Goal: Navigation & Orientation: Understand site structure

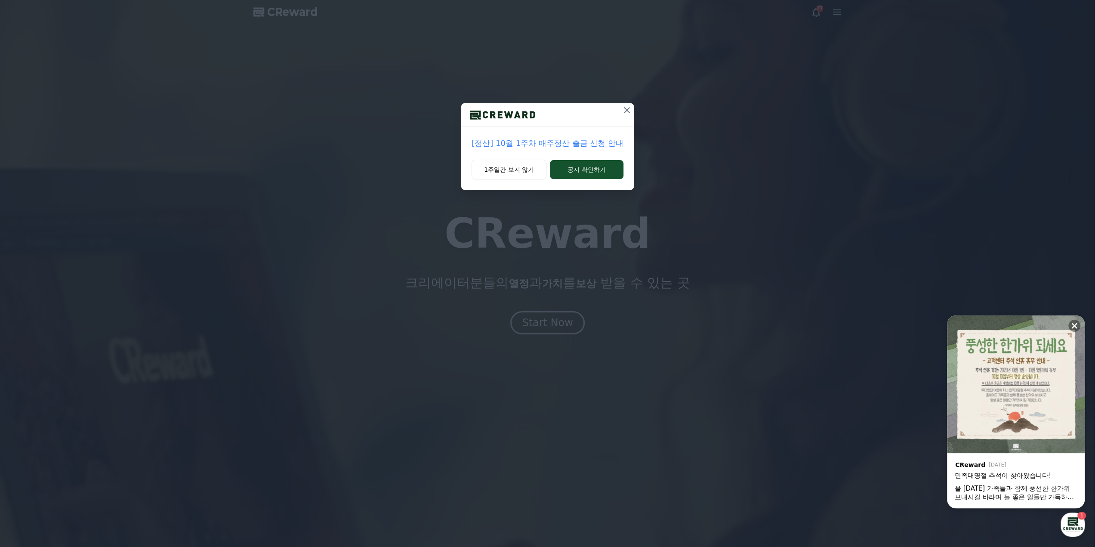
click at [627, 111] on icon at bounding box center [627, 110] width 10 height 10
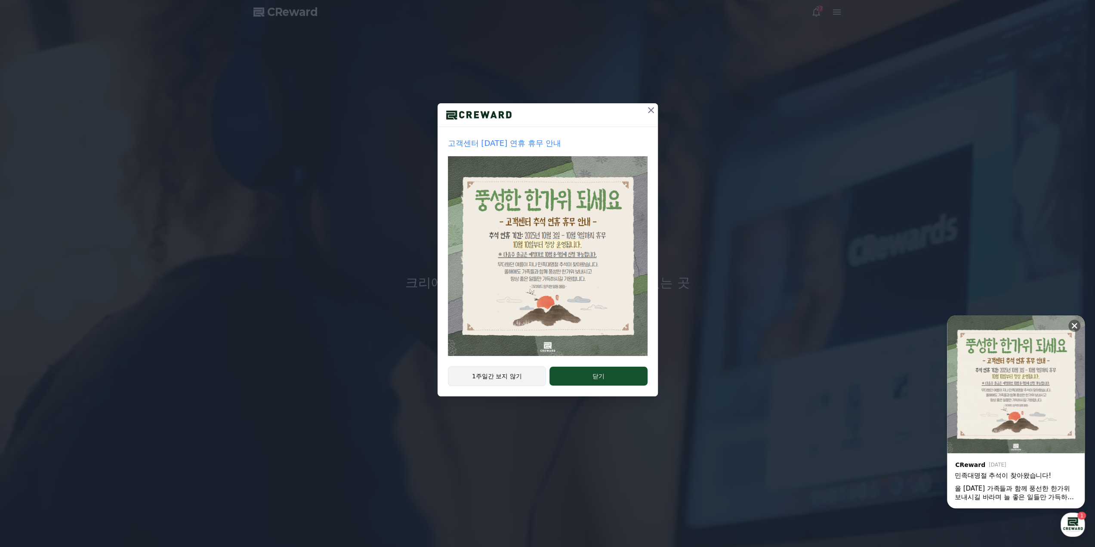
drag, startPoint x: 494, startPoint y: 378, endPoint x: 244, endPoint y: 65, distance: 400.8
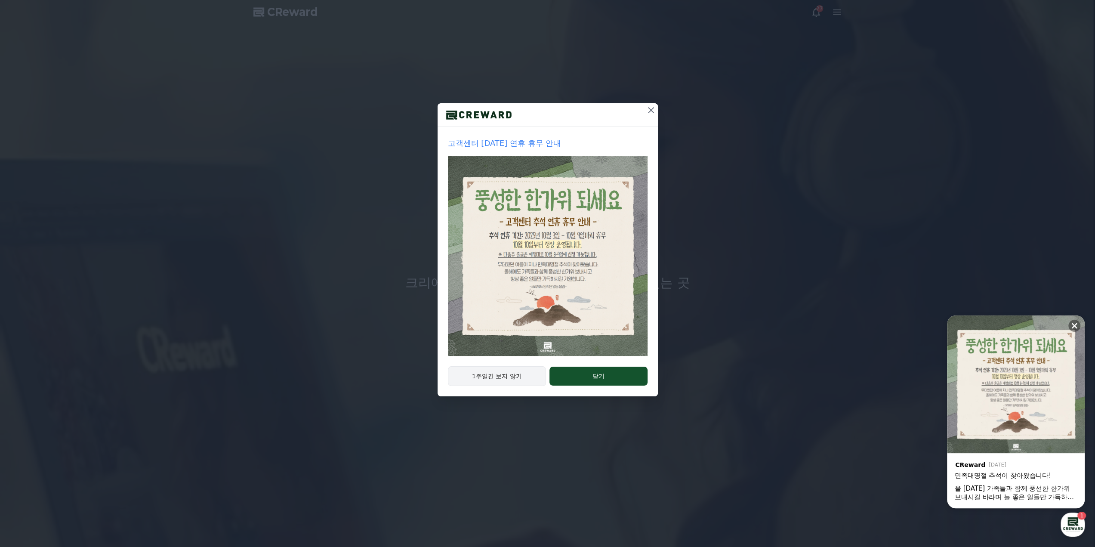
click at [493, 377] on button "1주일간 보지 않기" at bounding box center [497, 376] width 99 height 20
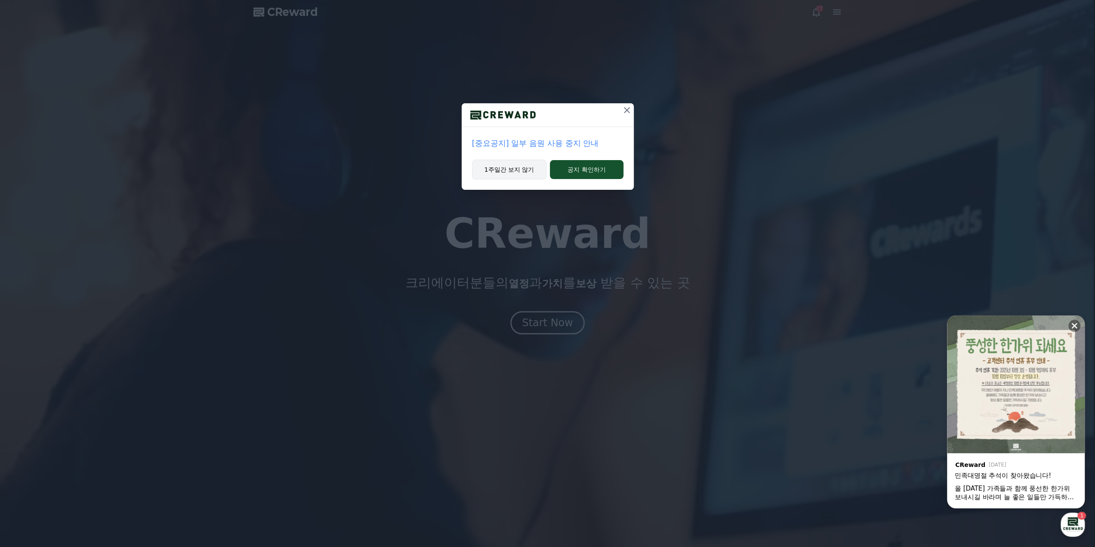
click at [512, 162] on button "1주일간 보지 않기" at bounding box center [509, 170] width 75 height 20
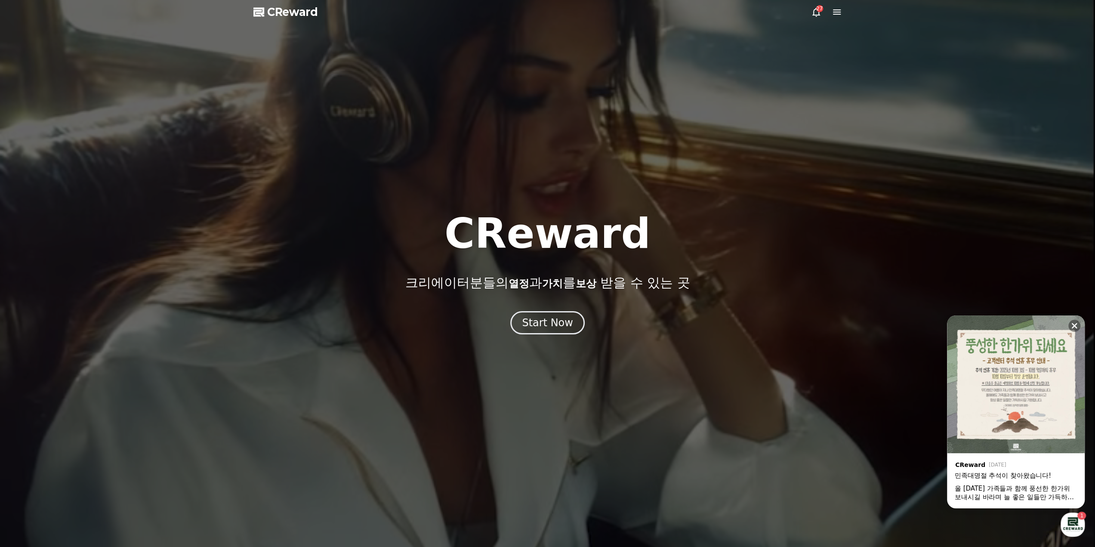
click at [510, 171] on div at bounding box center [547, 273] width 1095 height 547
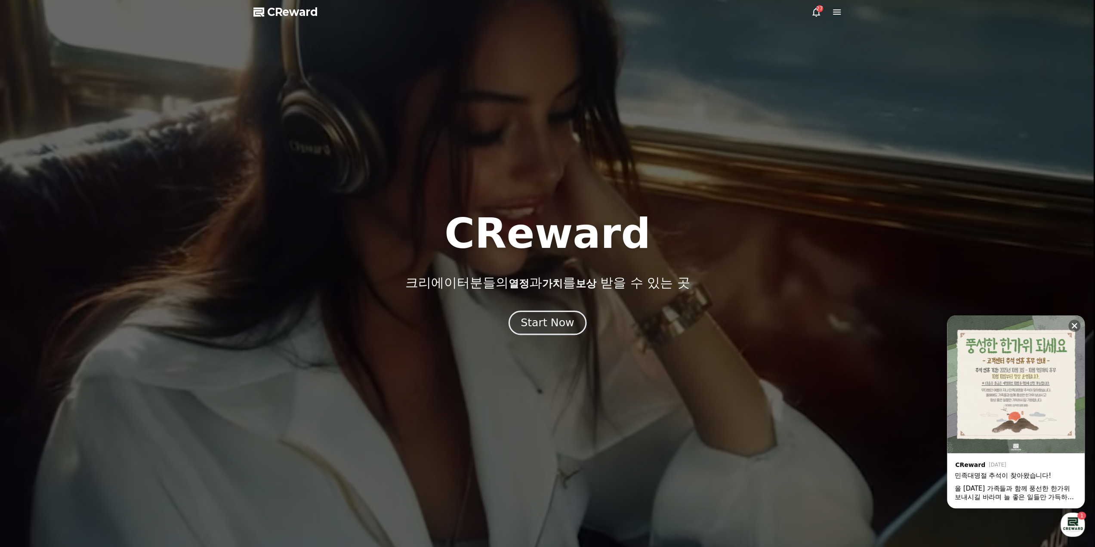
click at [543, 326] on div "Start Now" at bounding box center [547, 322] width 53 height 15
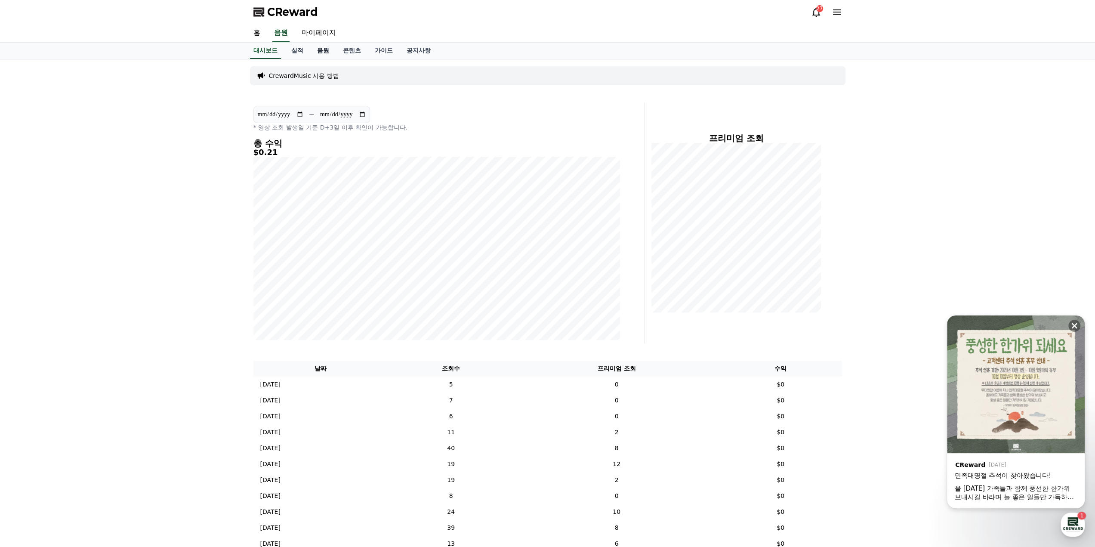
click at [327, 46] on link "음원" at bounding box center [323, 51] width 26 height 16
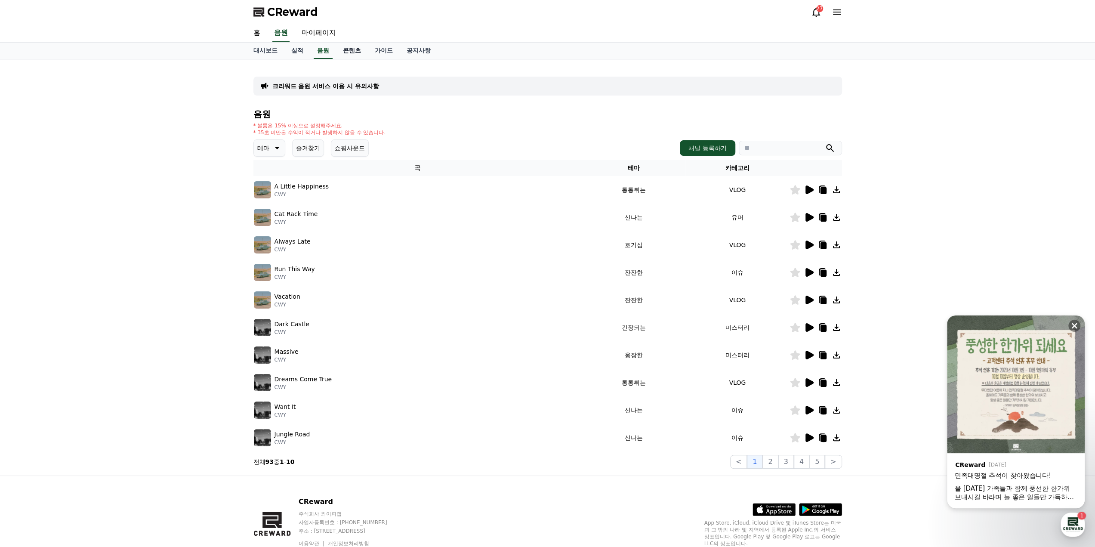
click at [352, 54] on link "콘텐츠" at bounding box center [352, 51] width 32 height 16
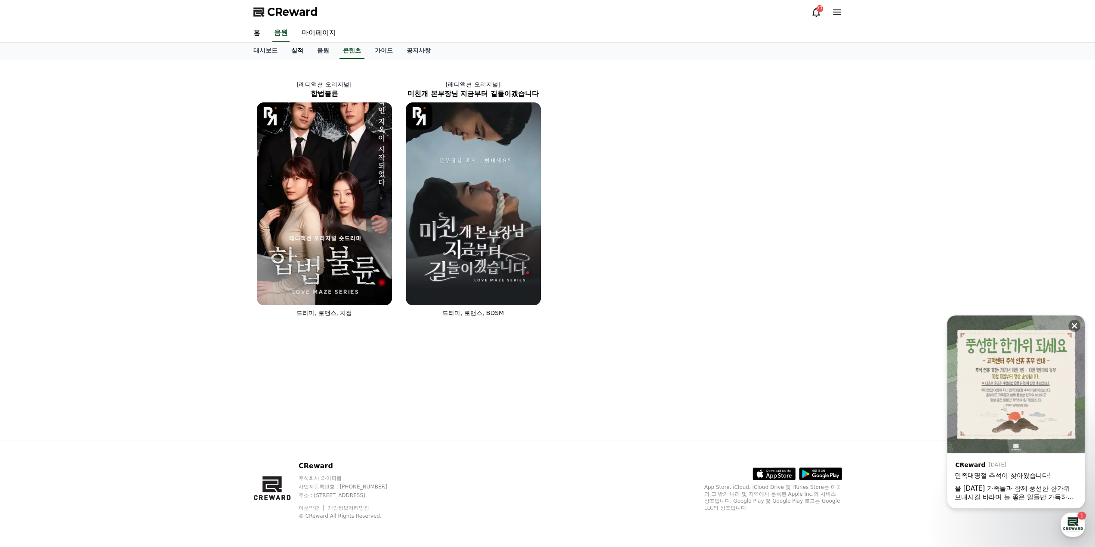
click at [291, 50] on link "실적" at bounding box center [297, 51] width 26 height 16
